Goal: Task Accomplishment & Management: Manage account settings

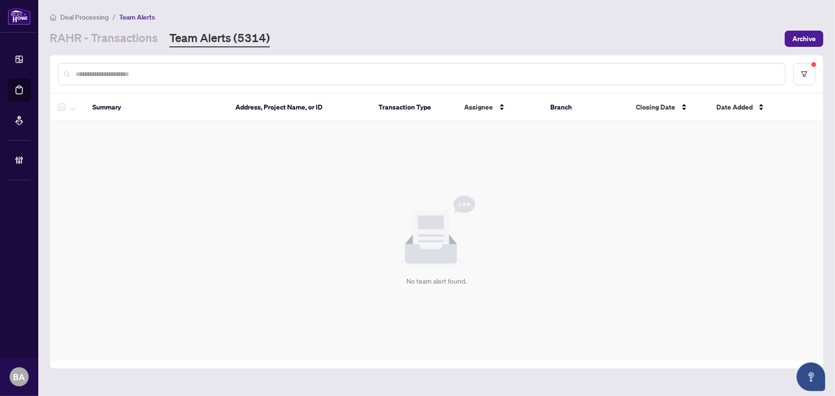
click at [814, 65] on sup at bounding box center [814, 64] width 5 height 5
click at [809, 72] on button "button" at bounding box center [804, 74] width 22 height 22
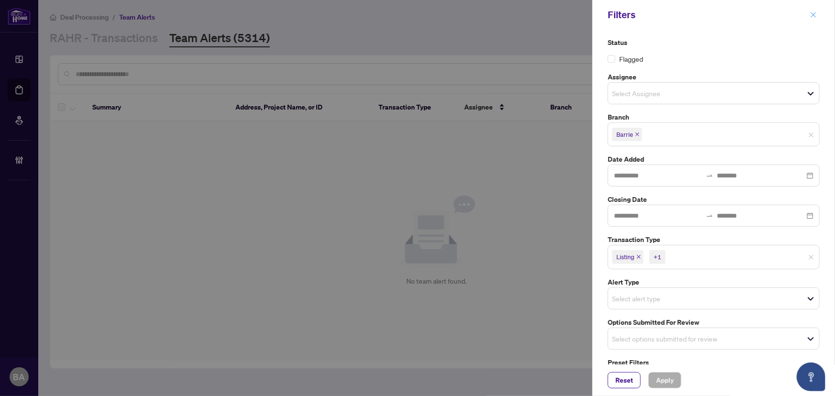
click at [811, 13] on icon "close" at bounding box center [813, 14] width 7 height 7
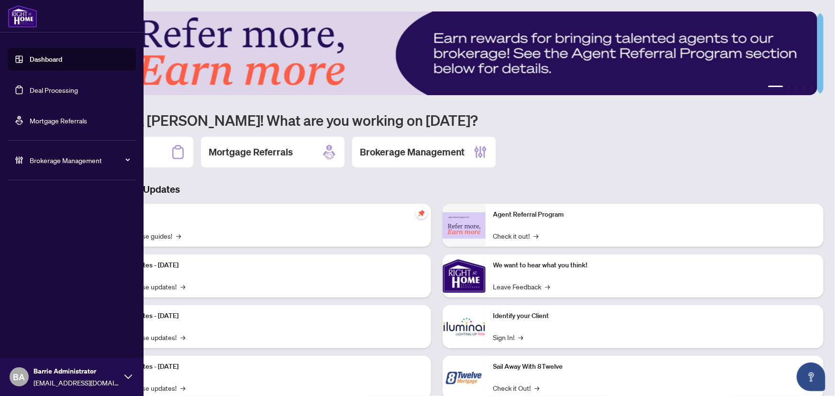
click at [30, 86] on link "Deal Processing" at bounding box center [54, 90] width 48 height 9
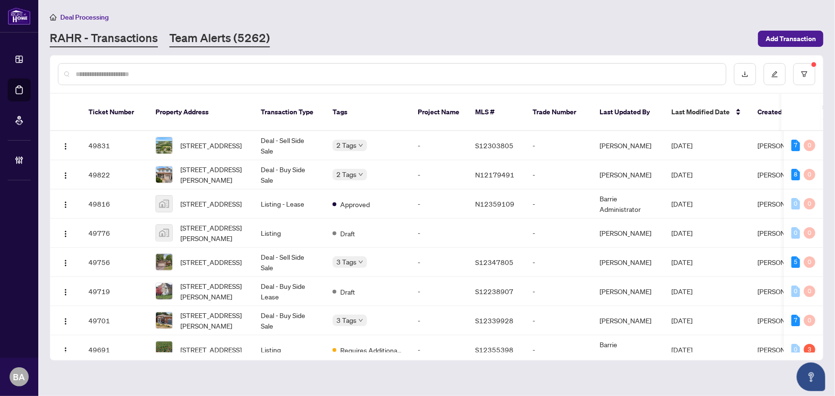
click at [194, 40] on link "Team Alerts (5262)" at bounding box center [219, 38] width 100 height 17
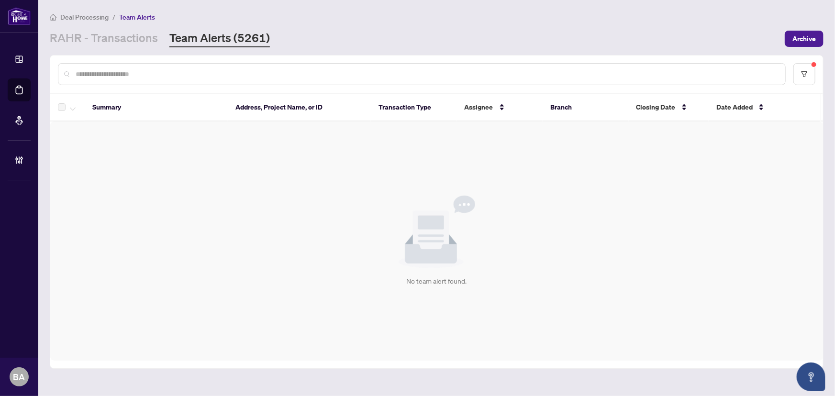
click at [815, 60] on div at bounding box center [436, 74] width 773 height 37
click at [809, 70] on button "button" at bounding box center [804, 74] width 22 height 22
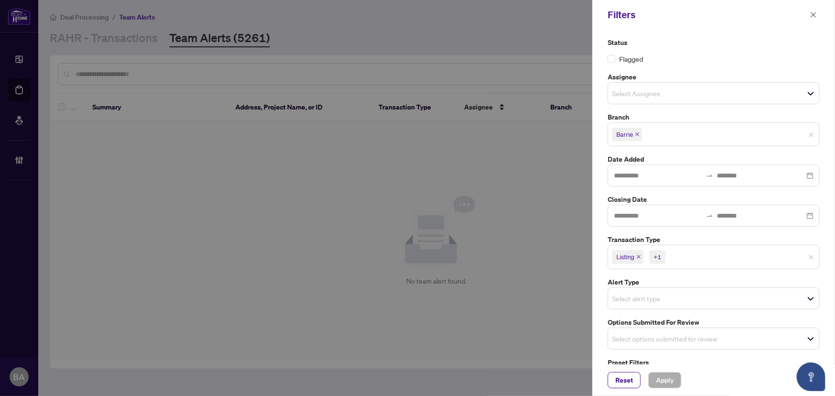
click at [639, 254] on span "Listing" at bounding box center [628, 256] width 32 height 13
click at [723, 340] on span "Select options submitted for review" at bounding box center [713, 336] width 211 height 13
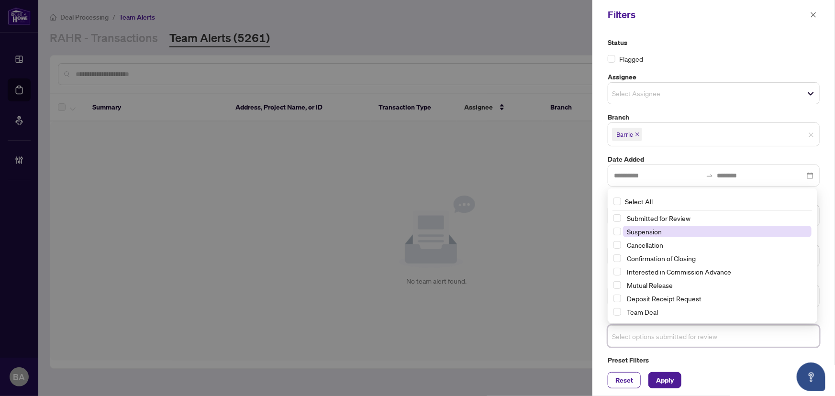
click at [645, 228] on span "Suspension" at bounding box center [644, 231] width 35 height 9
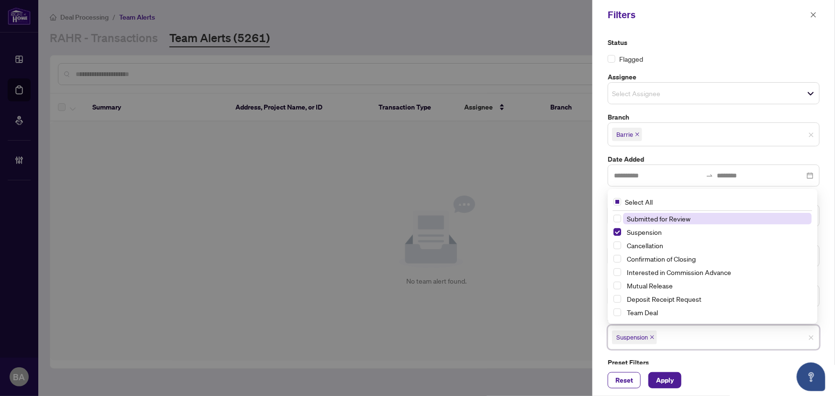
click at [641, 217] on span "Submitted for Review" at bounding box center [659, 218] width 64 height 9
click at [616, 285] on span "Select Mutual Release" at bounding box center [617, 286] width 8 height 8
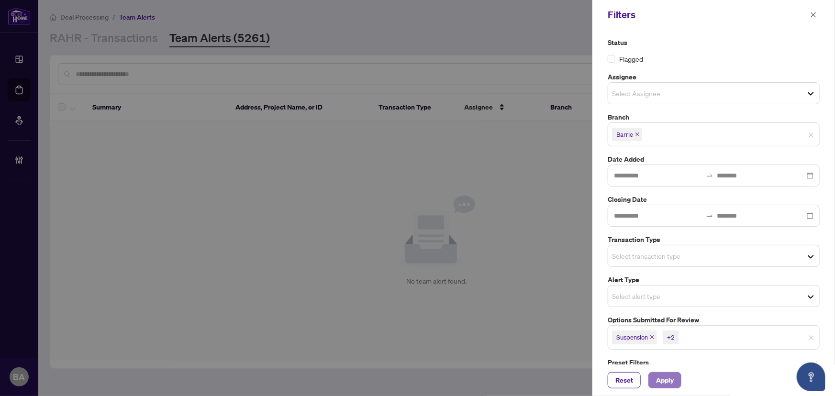
click at [657, 382] on span "Apply" at bounding box center [665, 380] width 18 height 15
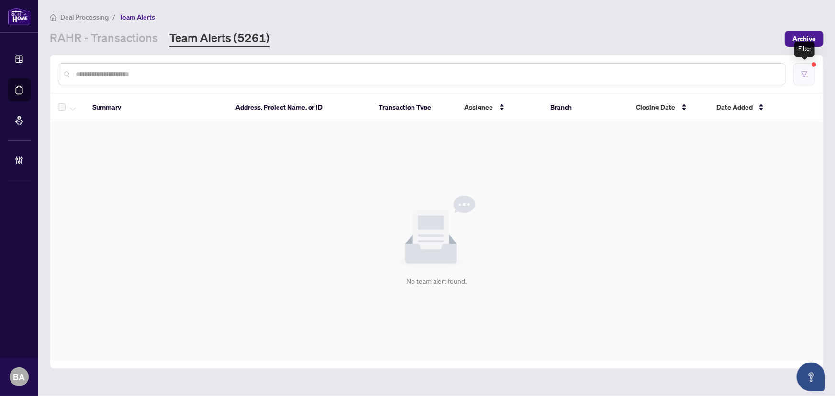
click at [809, 72] on button "button" at bounding box center [804, 74] width 22 height 22
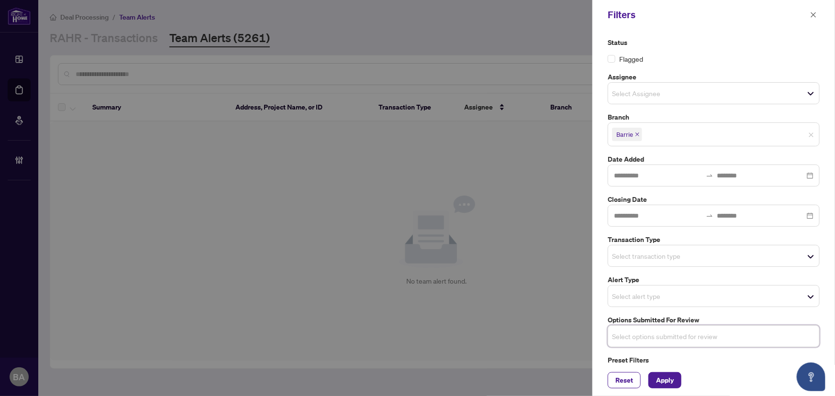
click at [806, 246] on div "Select transaction type" at bounding box center [714, 256] width 212 height 22
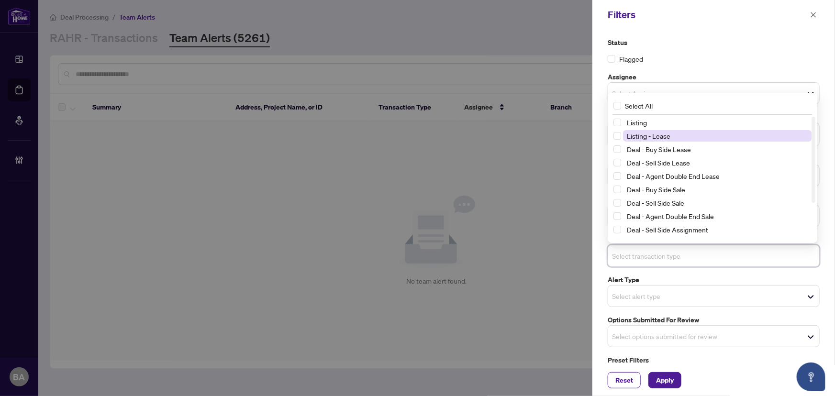
click at [679, 134] on span "Listing - Lease" at bounding box center [717, 135] width 189 height 11
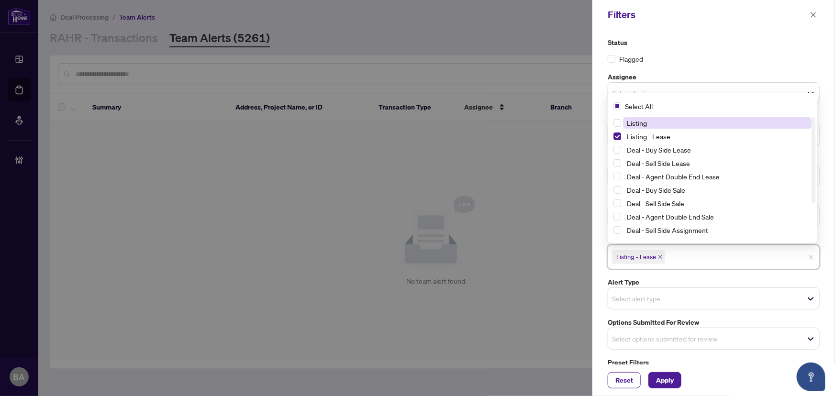
click at [679, 127] on span "Listing" at bounding box center [717, 122] width 189 height 11
click at [667, 382] on span "Apply" at bounding box center [665, 380] width 18 height 15
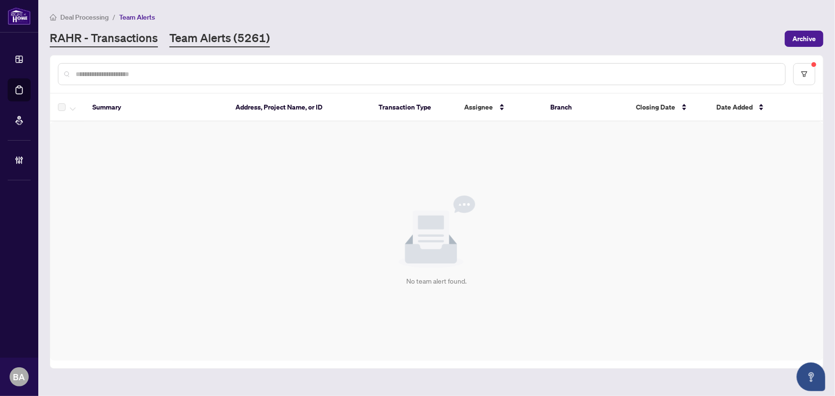
click at [99, 36] on link "RAHR - Transactions" at bounding box center [104, 38] width 108 height 17
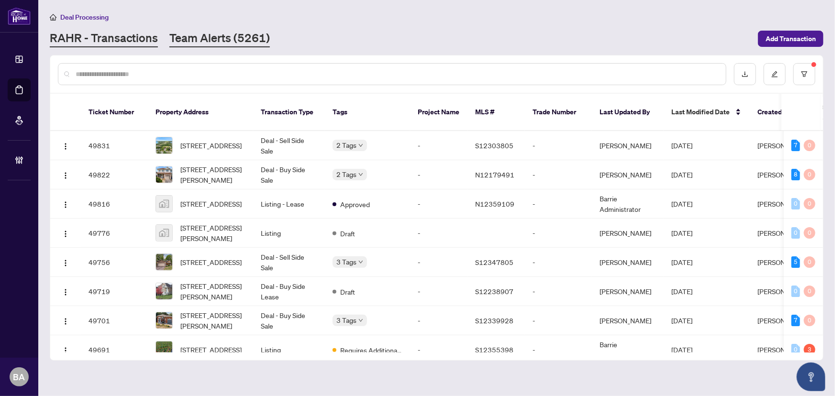
click at [251, 34] on link "Team Alerts (5261)" at bounding box center [219, 38] width 100 height 17
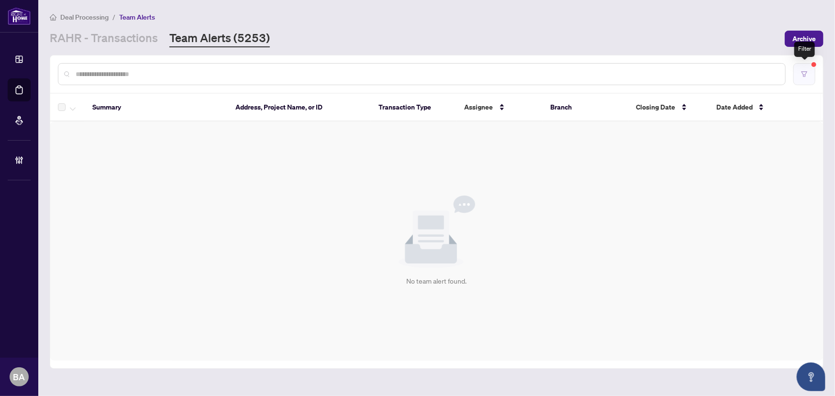
click at [803, 66] on button "button" at bounding box center [804, 74] width 22 height 22
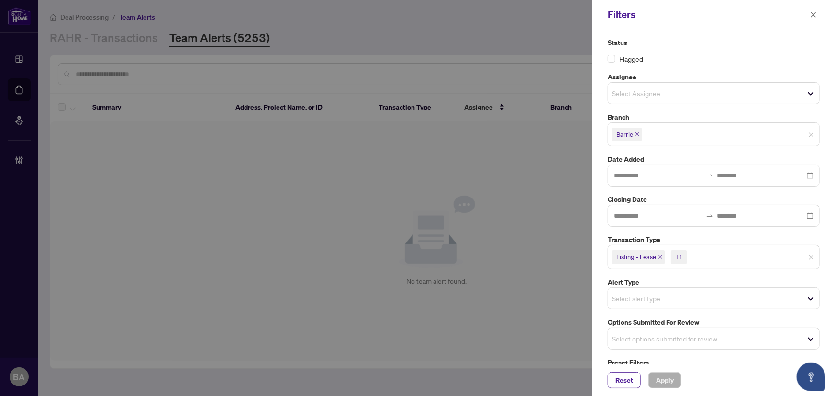
click at [660, 255] on icon "close" at bounding box center [660, 257] width 5 height 5
click at [641, 258] on icon "close" at bounding box center [638, 257] width 5 height 5
click at [697, 340] on span "Select options submitted for review" at bounding box center [713, 336] width 211 height 13
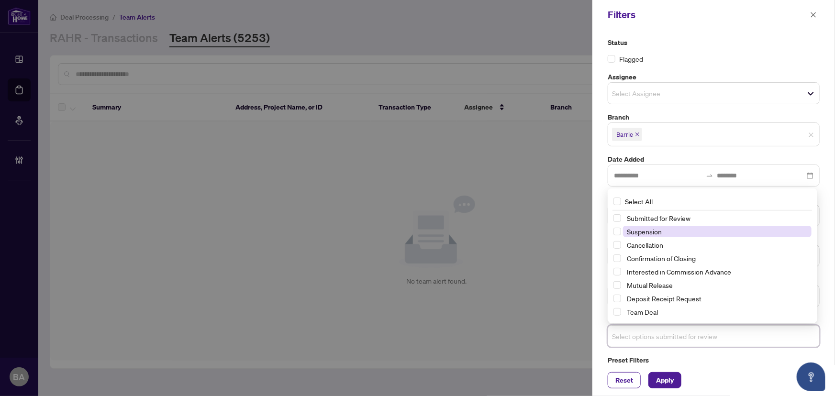
click at [673, 233] on span "Suspension" at bounding box center [717, 231] width 189 height 11
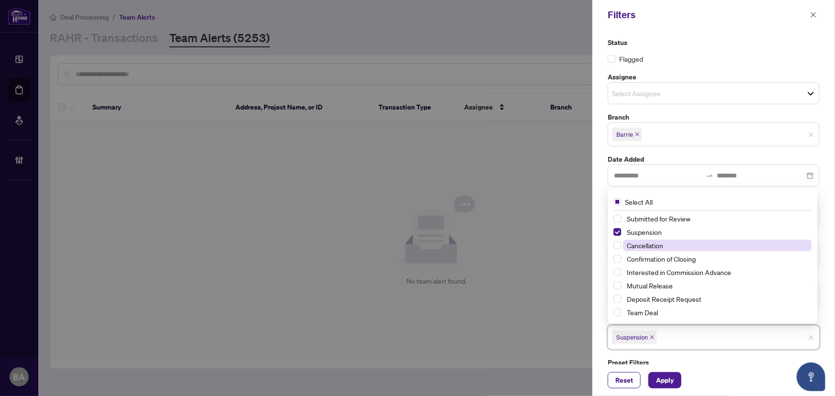
click at [672, 242] on span "Cancellation" at bounding box center [717, 245] width 189 height 11
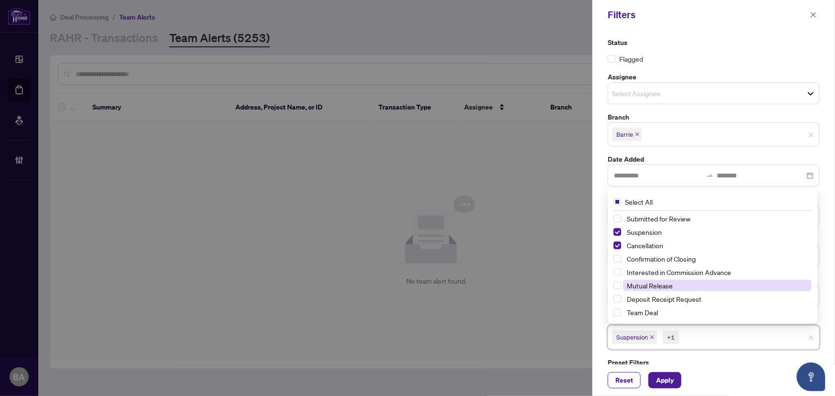
click at [666, 283] on span "Mutual Release" at bounding box center [650, 285] width 46 height 9
click at [668, 378] on span "Apply" at bounding box center [665, 380] width 18 height 15
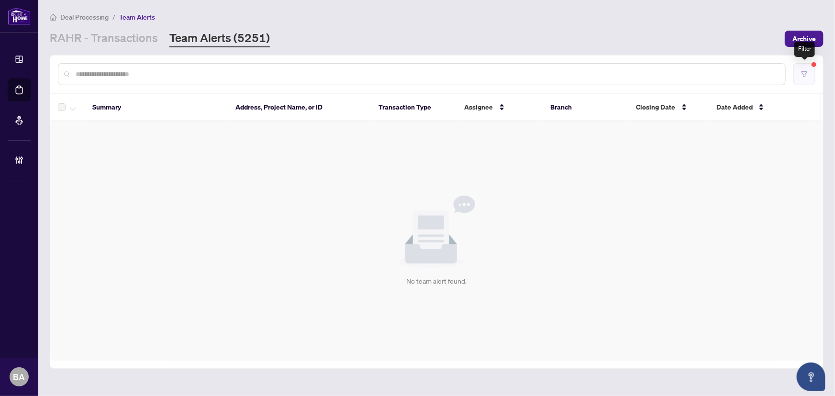
click at [798, 68] on button "button" at bounding box center [804, 74] width 22 height 22
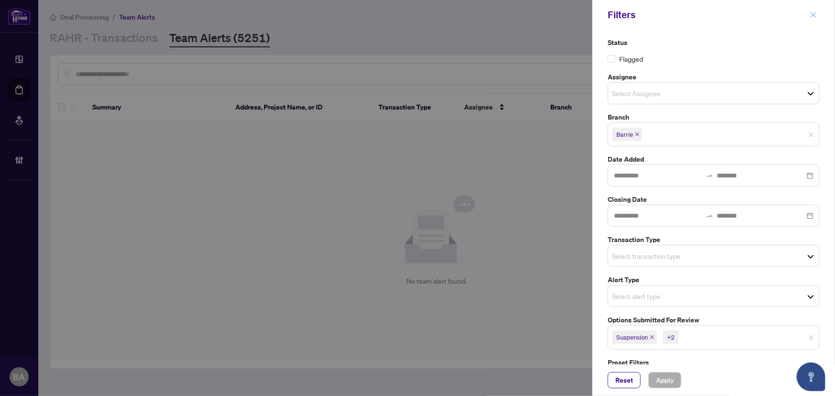
click at [811, 15] on icon "close" at bounding box center [813, 14] width 7 height 7
